Goal: Task Accomplishment & Management: Manage account settings

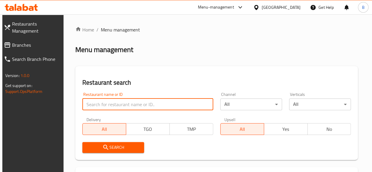
click at [128, 100] on input "search" at bounding box center [147, 104] width 131 height 12
type input "["
type input "جزارة الباشا"
click button "Search" at bounding box center [113, 147] width 62 height 11
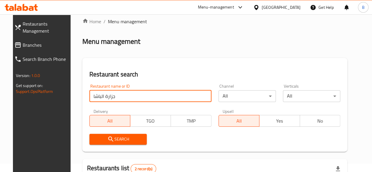
scroll to position [106, 0]
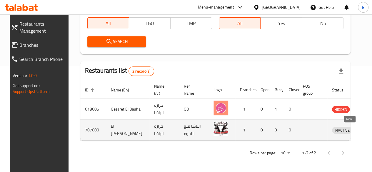
click at [364, 130] on icon "enhanced table" at bounding box center [367, 130] width 6 height 5
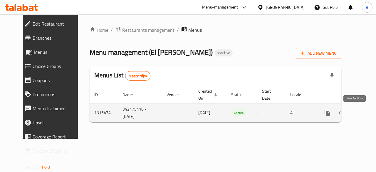
click at [366, 112] on icon "enhanced table" at bounding box center [369, 112] width 7 height 7
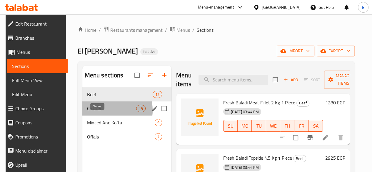
click at [103, 112] on span "Chicken" at bounding box center [111, 108] width 49 height 7
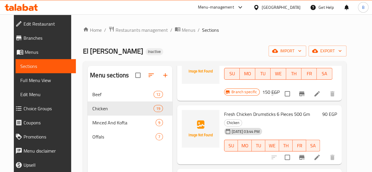
scroll to position [506, 0]
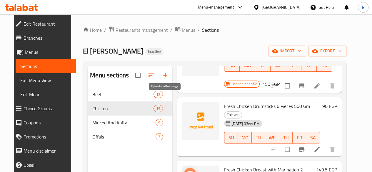
click at [187, 171] on icon "upload picture" at bounding box center [190, 173] width 6 height 5
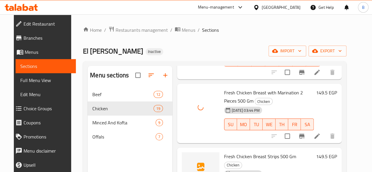
scroll to position [592, 0]
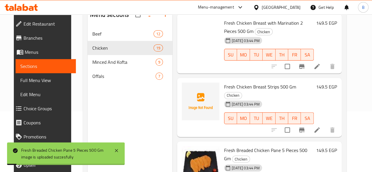
scroll to position [65, 0]
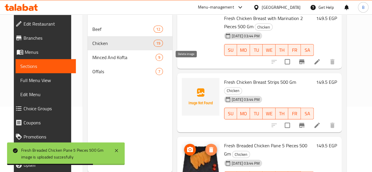
click at [207, 146] on icon "delete image" at bounding box center [210, 149] width 7 height 7
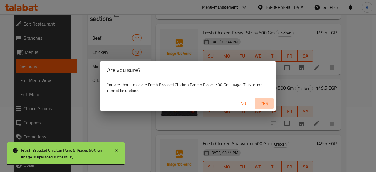
click at [264, 103] on span "Yes" at bounding box center [264, 103] width 14 height 7
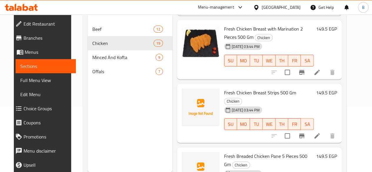
scroll to position [596, 0]
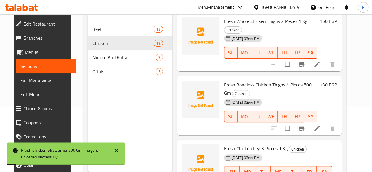
scroll to position [0, 0]
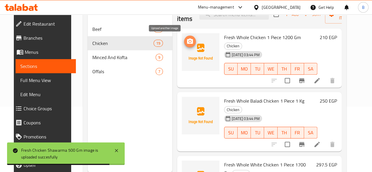
click at [187, 43] on icon "upload picture" at bounding box center [190, 40] width 6 height 5
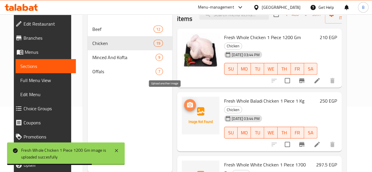
click at [184, 100] on button "upload picture" at bounding box center [190, 105] width 12 height 12
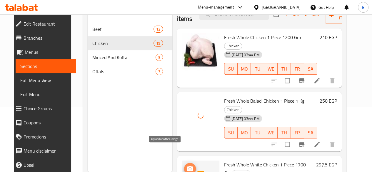
click at [187, 166] on icon "upload picture" at bounding box center [190, 168] width 6 height 5
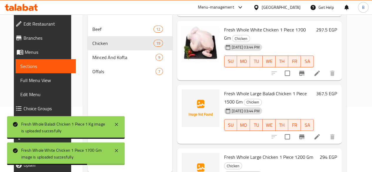
scroll to position [144, 0]
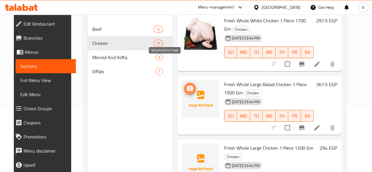
click at [186, 85] on icon "upload picture" at bounding box center [189, 88] width 7 height 7
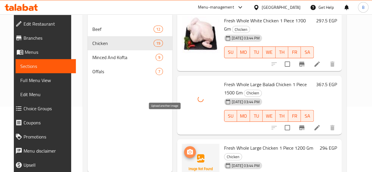
click at [187, 149] on icon "upload picture" at bounding box center [190, 151] width 6 height 5
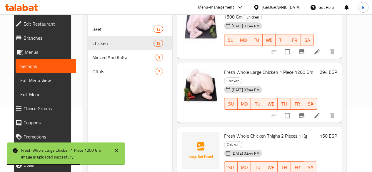
scroll to position [229, 0]
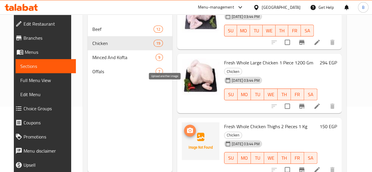
click at [186, 127] on icon "upload picture" at bounding box center [189, 130] width 7 height 7
click at [184, 127] on span "upload picture" at bounding box center [190, 130] width 12 height 7
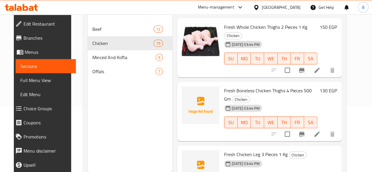
scroll to position [331, 0]
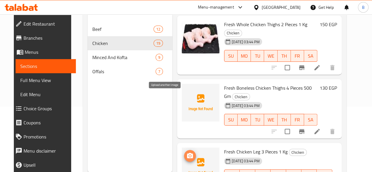
click at [186, 152] on icon "upload picture" at bounding box center [189, 155] width 7 height 7
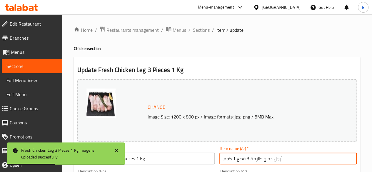
click at [277, 157] on input "أرجل دجاج طازجة 3 قطع 1 كجم" at bounding box center [287, 159] width 137 height 12
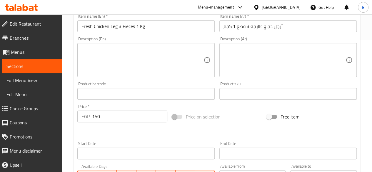
scroll to position [141, 0]
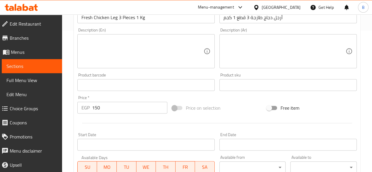
click at [339, 100] on div "Change Image Size: 1200 x 800 px / Image formats: jpg, png / 5MB Max. Item name…" at bounding box center [217, 67] width 284 height 262
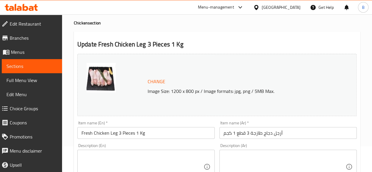
scroll to position [0, 0]
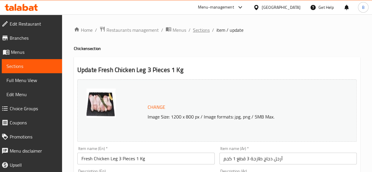
click at [200, 30] on span "Sections" at bounding box center [201, 29] width 17 height 7
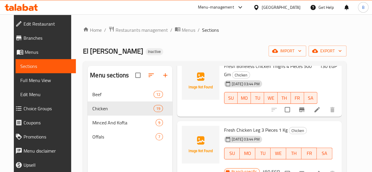
scroll to position [430, 0]
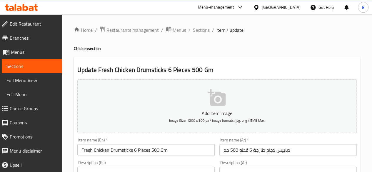
click at [199, 29] on span "Sections" at bounding box center [201, 29] width 17 height 7
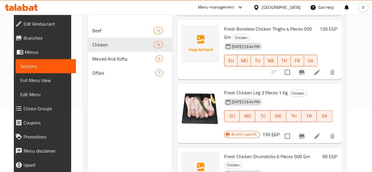
scroll to position [402, 0]
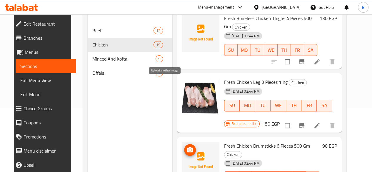
click at [187, 147] on icon "upload picture" at bounding box center [190, 149] width 6 height 5
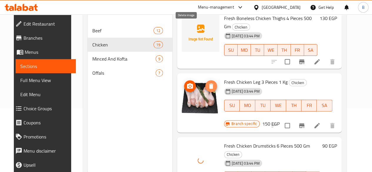
click at [209, 83] on icon "delete image" at bounding box center [211, 85] width 4 height 5
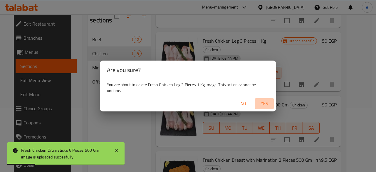
click at [267, 105] on span "Yes" at bounding box center [264, 103] width 14 height 7
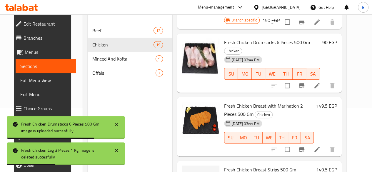
scroll to position [507, 0]
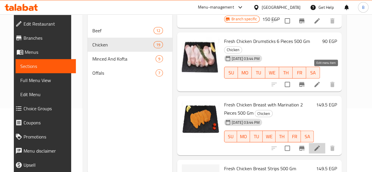
click at [319, 145] on icon at bounding box center [316, 147] width 5 height 5
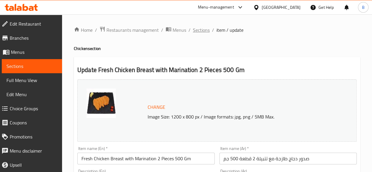
click at [199, 32] on span "Sections" at bounding box center [201, 29] width 17 height 7
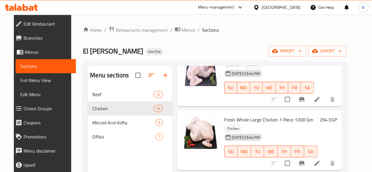
scroll to position [255, 0]
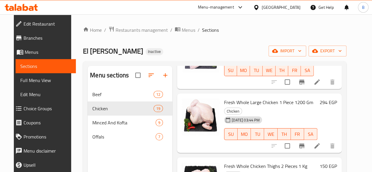
drag, startPoint x: 370, startPoint y: 99, endPoint x: 376, endPoint y: 88, distance: 12.8
click at [371, 88] on html "​ Menu-management [GEOGRAPHIC_DATA] Get Help B Edit Restaurant Branches Menus S…" at bounding box center [186, 86] width 372 height 172
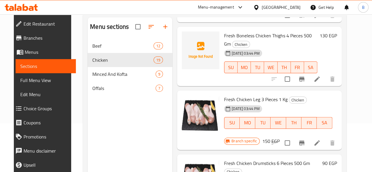
scroll to position [412, 0]
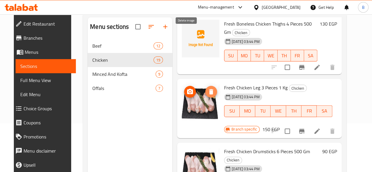
click at [207, 88] on icon "delete image" at bounding box center [210, 91] width 7 height 7
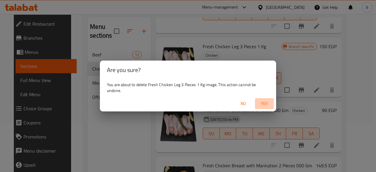
click at [263, 103] on span "Yes" at bounding box center [264, 103] width 14 height 7
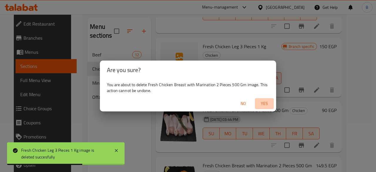
click at [260, 104] on span "Yes" at bounding box center [264, 103] width 14 height 7
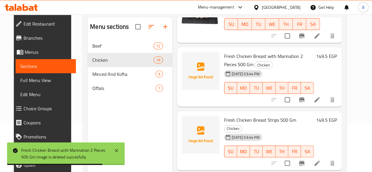
scroll to position [584, 0]
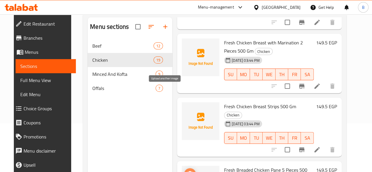
click at [187, 171] on icon "upload picture" at bounding box center [190, 173] width 6 height 5
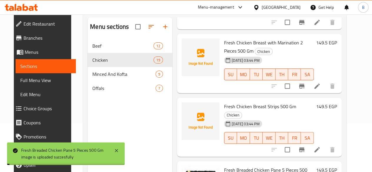
scroll to position [707, 0]
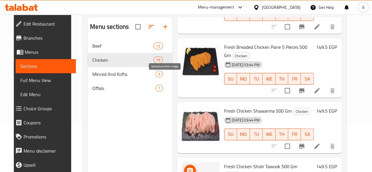
click at [189, 169] on circle "upload picture" at bounding box center [190, 170] width 2 height 2
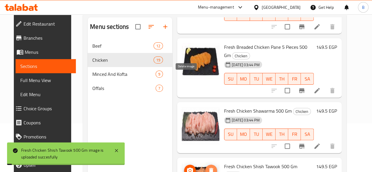
click at [207, 167] on icon "delete image" at bounding box center [210, 170] width 7 height 7
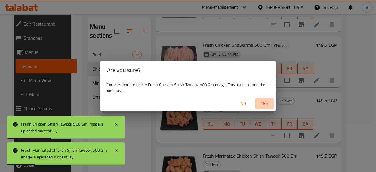
click at [262, 102] on span "Yes" at bounding box center [264, 103] width 14 height 7
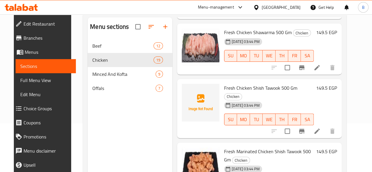
scroll to position [784, 0]
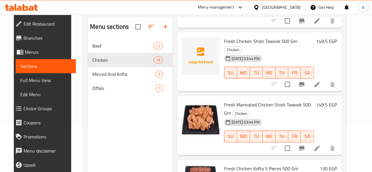
scroll to position [830, 0]
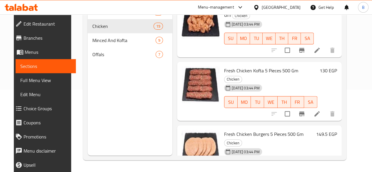
scroll to position [913, 0]
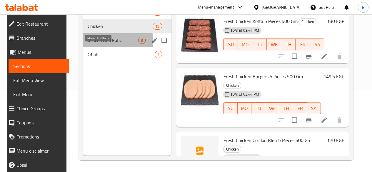
click at [104, 44] on span "Minced And Kofta" at bounding box center [113, 40] width 51 height 7
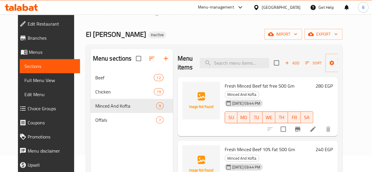
scroll to position [18, 0]
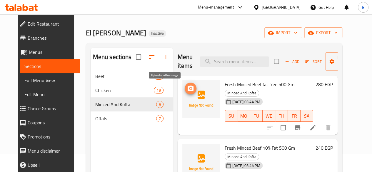
click at [187, 85] on icon "upload picture" at bounding box center [190, 88] width 7 height 7
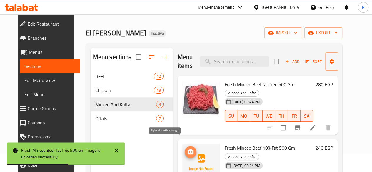
click at [185, 148] on span "upload picture" at bounding box center [191, 151] width 12 height 7
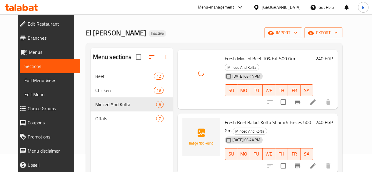
scroll to position [91, 0]
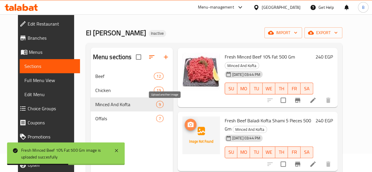
click at [187, 122] on icon "upload picture" at bounding box center [190, 124] width 6 height 5
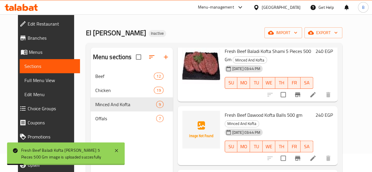
scroll to position [164, 0]
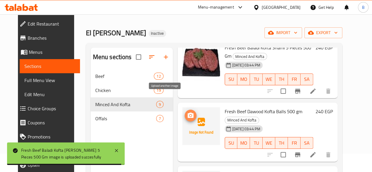
click at [187, 112] on icon "upload picture" at bounding box center [190, 115] width 7 height 7
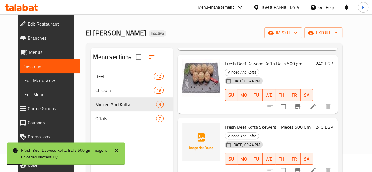
scroll to position [218, 0]
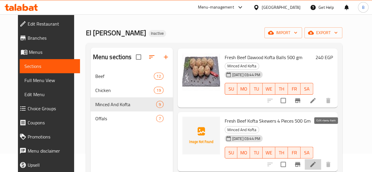
click at [315, 162] on icon at bounding box center [312, 164] width 5 height 5
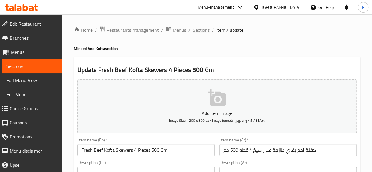
click at [199, 31] on span "Sections" at bounding box center [201, 29] width 17 height 7
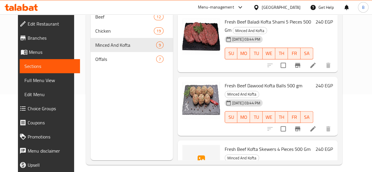
scroll to position [143, 0]
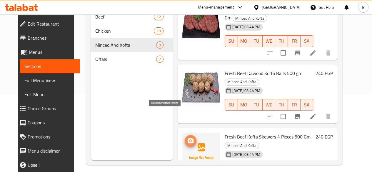
click at [187, 138] on icon "upload picture" at bounding box center [190, 140] width 6 height 5
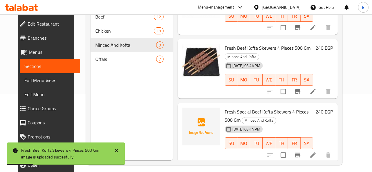
scroll to position [233, 0]
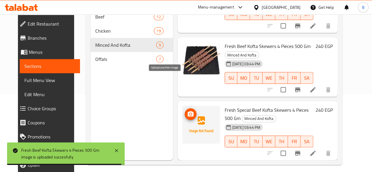
click at [187, 110] on icon "upload picture" at bounding box center [190, 113] width 7 height 7
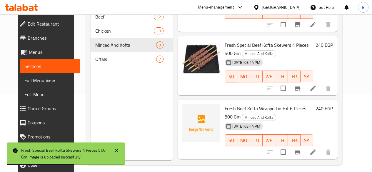
scroll to position [304, 0]
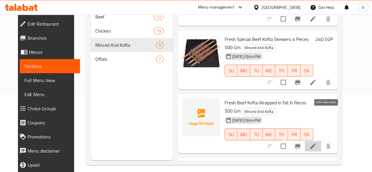
click at [316, 143] on icon at bounding box center [312, 146] width 7 height 7
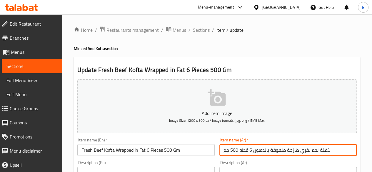
click at [254, 151] on input "كفتة لحم بقري طازجة ملفوفة بالدهون 6 قطع 500 جم" at bounding box center [287, 150] width 137 height 12
drag, startPoint x: 254, startPoint y: 151, endPoint x: 332, endPoint y: 151, distance: 77.3
click at [332, 151] on input "كفتة لحم بقري طازجة ملفوفة بالدهون 6 قطع 500 جم" at bounding box center [287, 150] width 137 height 12
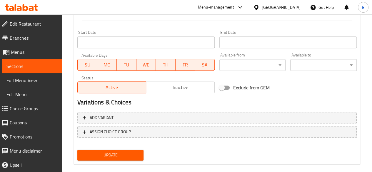
scroll to position [243, 0]
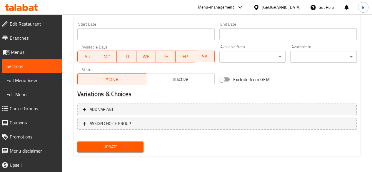
type input "طرب 6 قطع 500 جم"
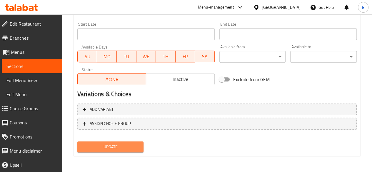
click at [128, 146] on span "Update" at bounding box center [110, 146] width 57 height 7
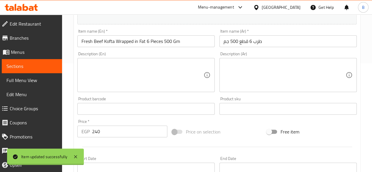
scroll to position [0, 0]
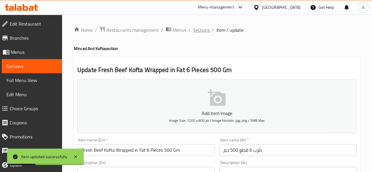
click at [205, 31] on span "Sections" at bounding box center [201, 29] width 17 height 7
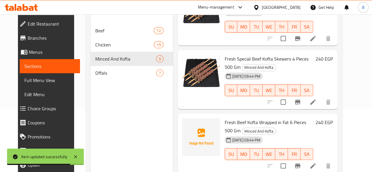
scroll to position [299, 0]
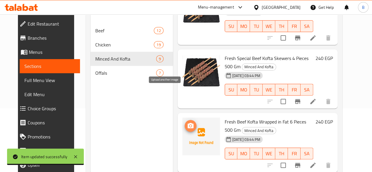
click at [187, 122] on icon "upload picture" at bounding box center [190, 125] width 7 height 7
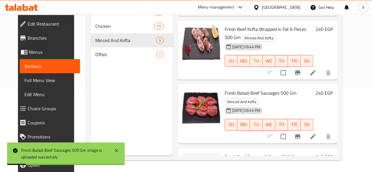
scroll to position [375, 0]
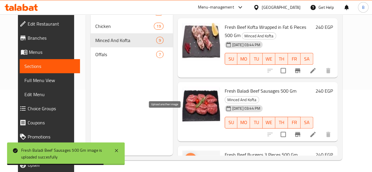
click at [185, 155] on span "upload picture" at bounding box center [191, 158] width 12 height 7
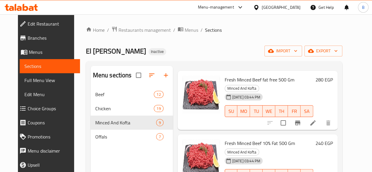
scroll to position [29, 0]
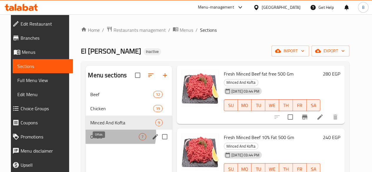
click at [107, 140] on span "Offals" at bounding box center [114, 136] width 48 height 7
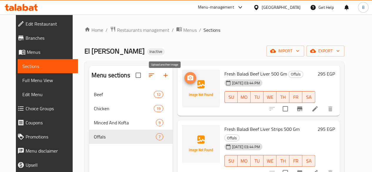
click at [187, 80] on icon "upload picture" at bounding box center [190, 77] width 7 height 7
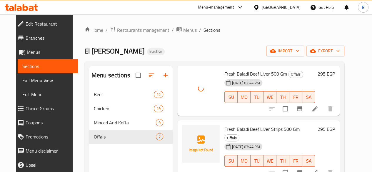
click at [243, 47] on div "El Basha Butchery Inactive import export" at bounding box center [214, 51] width 260 height 11
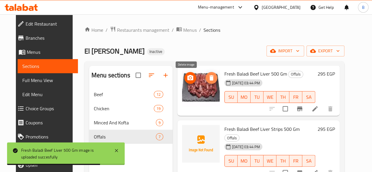
click at [209, 78] on icon "delete image" at bounding box center [211, 77] width 4 height 5
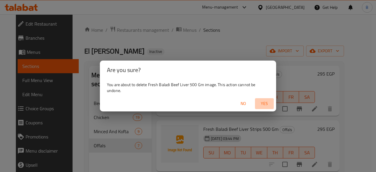
click at [262, 104] on span "Yes" at bounding box center [264, 103] width 14 height 7
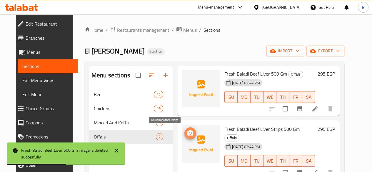
click at [189, 132] on circle "upload picture" at bounding box center [190, 133] width 2 height 2
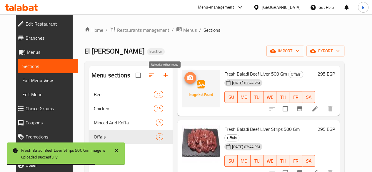
click at [189, 78] on circle "upload picture" at bounding box center [190, 78] width 2 height 2
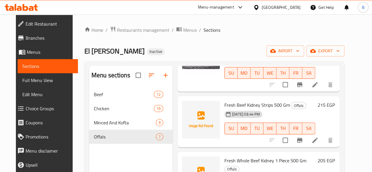
scroll to position [118, 0]
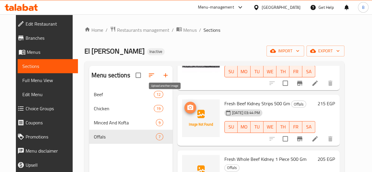
click at [187, 104] on icon "upload picture" at bounding box center [190, 107] width 7 height 7
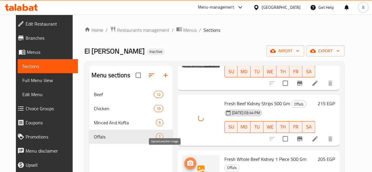
click at [187, 160] on icon "upload picture" at bounding box center [190, 162] width 6 height 5
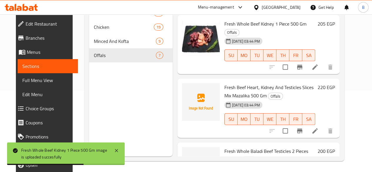
scroll to position [175, 0]
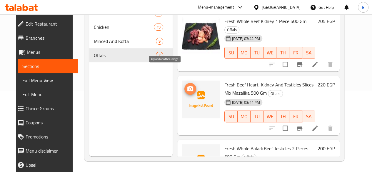
click at [187, 85] on icon "upload picture" at bounding box center [190, 88] width 7 height 7
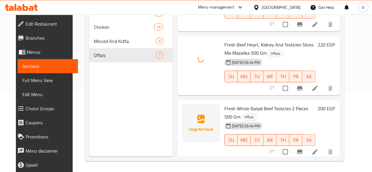
scroll to position [217, 0]
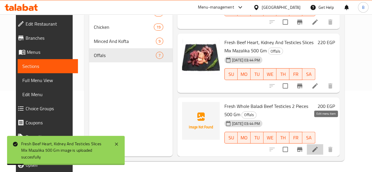
click at [317, 147] on icon at bounding box center [314, 149] width 5 height 5
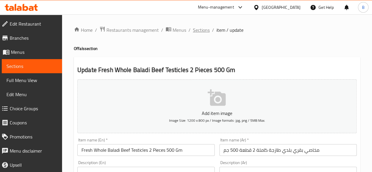
click at [205, 30] on span "Sections" at bounding box center [201, 29] width 17 height 7
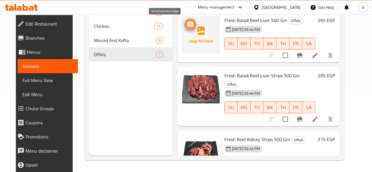
click at [187, 24] on icon "upload picture" at bounding box center [190, 24] width 7 height 7
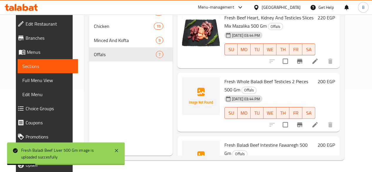
scroll to position [247, 0]
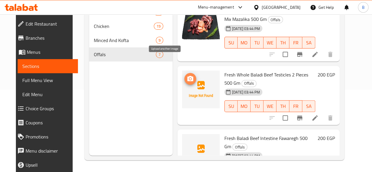
click at [187, 76] on icon "upload picture" at bounding box center [190, 78] width 6 height 5
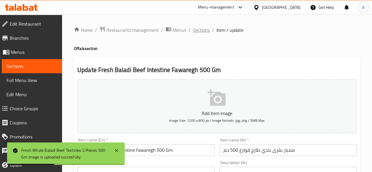
click at [205, 31] on span "Sections" at bounding box center [201, 29] width 17 height 7
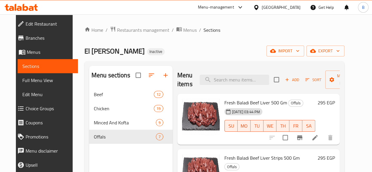
scroll to position [82, 0]
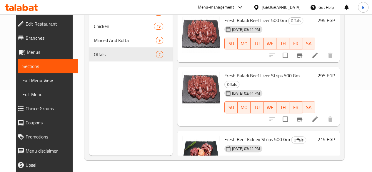
drag, startPoint x: 350, startPoint y: 46, endPoint x: 352, endPoint y: 50, distance: 4.5
click at [339, 50] on div "Menu items Add Sort Manage items Fresh Baladi Beef Liver 500 Gm Offals [DATE] 0…" at bounding box center [255, 70] width 167 height 172
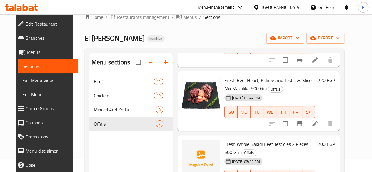
scroll to position [11, 0]
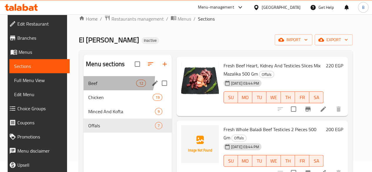
click at [102, 85] on div "Beef 12" at bounding box center [127, 83] width 88 height 14
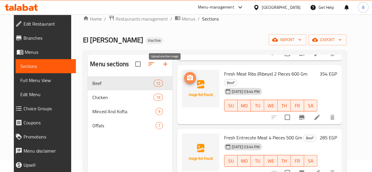
click at [186, 74] on icon "upload picture" at bounding box center [189, 77] width 7 height 7
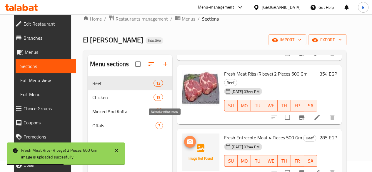
click at [186, 138] on icon "upload picture" at bounding box center [189, 141] width 7 height 7
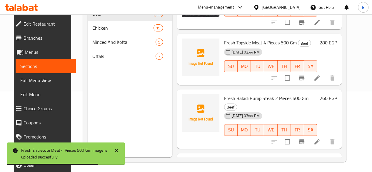
scroll to position [330, 0]
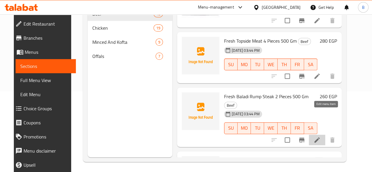
click at [320, 136] on icon at bounding box center [316, 139] width 7 height 7
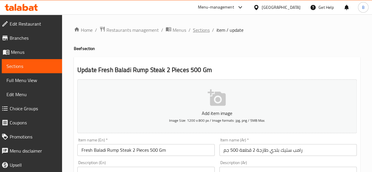
click at [207, 30] on span "Sections" at bounding box center [201, 29] width 17 height 7
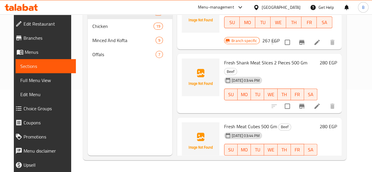
scroll to position [525, 0]
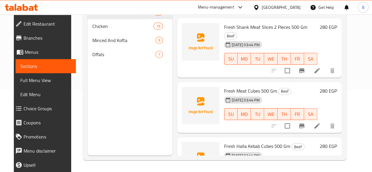
click at [297, 150] on div "[DATE] 03:44 PM SU MO TU WE TH FR SA" at bounding box center [271, 166] width 98 height 32
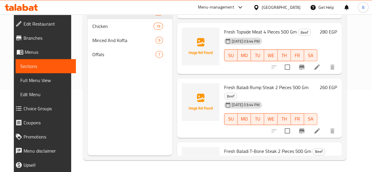
scroll to position [325, 0]
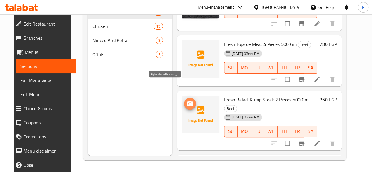
click at [187, 101] on icon "upload picture" at bounding box center [190, 103] width 6 height 5
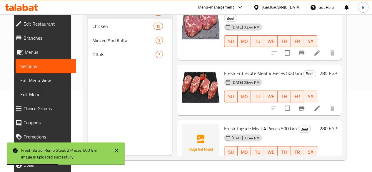
scroll to position [261, 0]
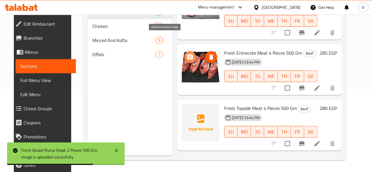
click at [186, 53] on icon "upload picture" at bounding box center [189, 56] width 7 height 7
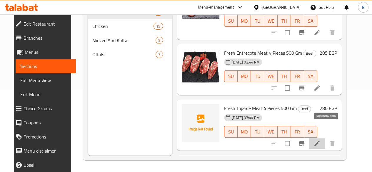
click at [320, 140] on icon at bounding box center [316, 143] width 7 height 7
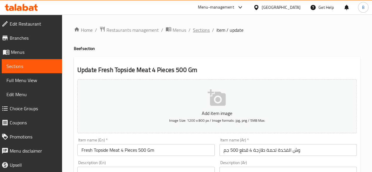
click at [204, 29] on span "Sections" at bounding box center [201, 29] width 17 height 7
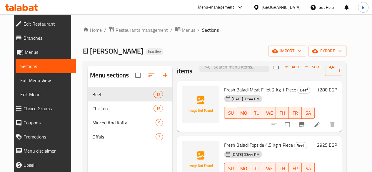
scroll to position [21, 0]
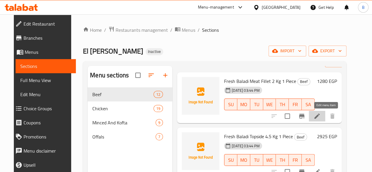
click at [320, 114] on icon at bounding box center [316, 116] width 7 height 7
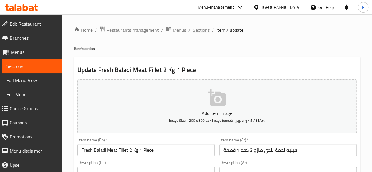
click at [205, 32] on span "Sections" at bounding box center [201, 29] width 17 height 7
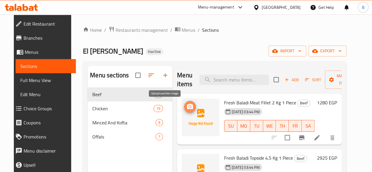
click at [189, 107] on circle "upload picture" at bounding box center [190, 107] width 2 height 2
click at [186, 108] on icon "upload picture" at bounding box center [189, 106] width 7 height 7
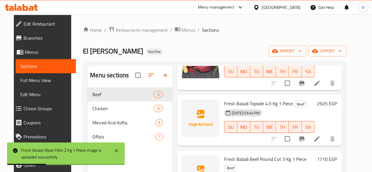
scroll to position [65, 0]
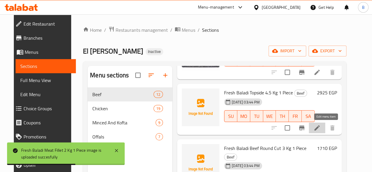
click at [320, 125] on icon at bounding box center [316, 127] width 7 height 7
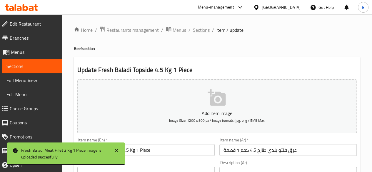
click at [204, 28] on span "Sections" at bounding box center [201, 29] width 17 height 7
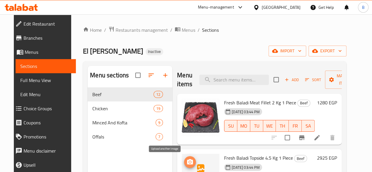
click at [184, 158] on button "upload picture" at bounding box center [190, 162] width 12 height 12
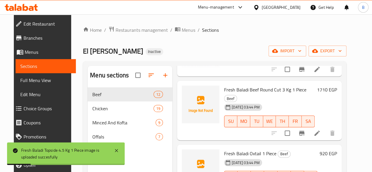
scroll to position [125, 0]
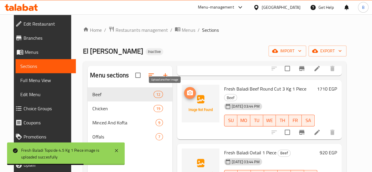
click at [189, 93] on circle "upload picture" at bounding box center [190, 93] width 2 height 2
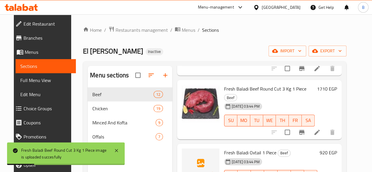
scroll to position [146, 0]
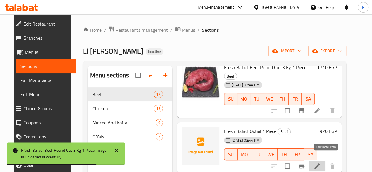
click at [320, 163] on icon at bounding box center [316, 166] width 7 height 7
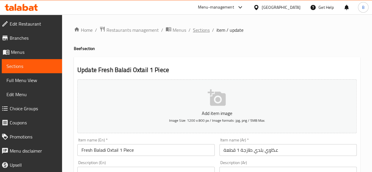
click at [202, 31] on span "Sections" at bounding box center [201, 29] width 17 height 7
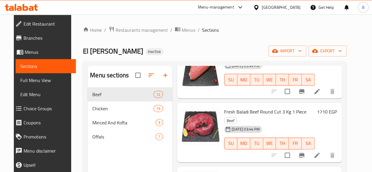
scroll to position [108, 0]
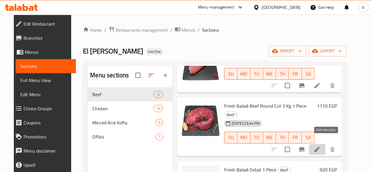
click at [320, 146] on icon at bounding box center [316, 149] width 7 height 7
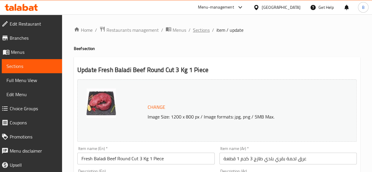
click at [201, 27] on span "Sections" at bounding box center [201, 29] width 17 height 7
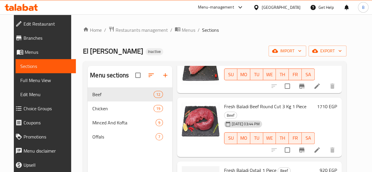
scroll to position [106, 0]
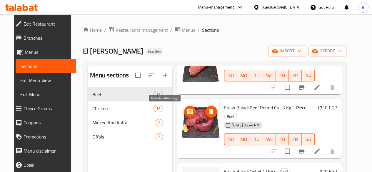
click at [187, 110] on icon "upload picture" at bounding box center [190, 111] width 6 height 5
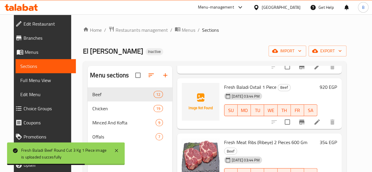
scroll to position [167, 0]
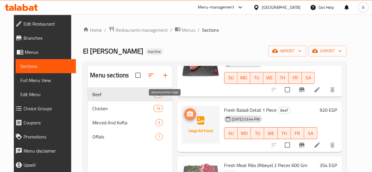
click at [187, 111] on icon "upload picture" at bounding box center [190, 113] width 6 height 5
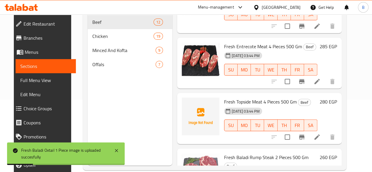
scroll to position [321, 0]
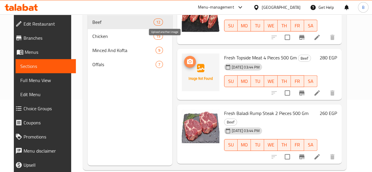
click at [189, 61] on circle "upload picture" at bounding box center [190, 62] width 2 height 2
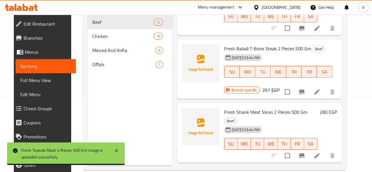
scroll to position [453, 0]
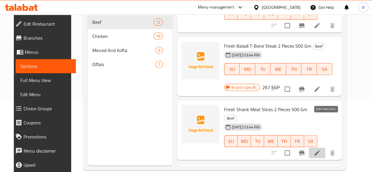
click at [320, 149] on icon at bounding box center [316, 152] width 7 height 7
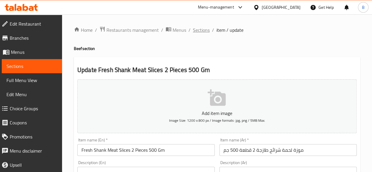
click at [204, 31] on span "Sections" at bounding box center [201, 29] width 17 height 7
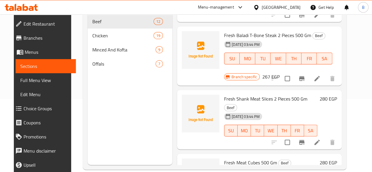
scroll to position [82, 0]
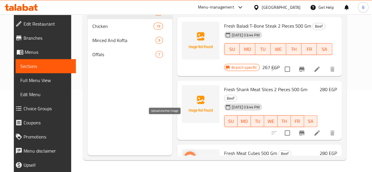
click at [189, 156] on circle "upload picture" at bounding box center [190, 157] width 2 height 2
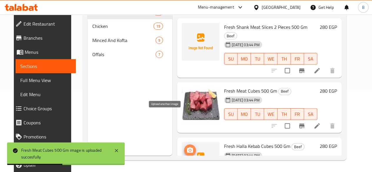
click at [186, 147] on icon "upload picture" at bounding box center [189, 150] width 7 height 7
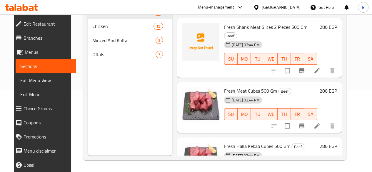
scroll to position [0, 0]
